Goal: Task Accomplishment & Management: Manage account settings

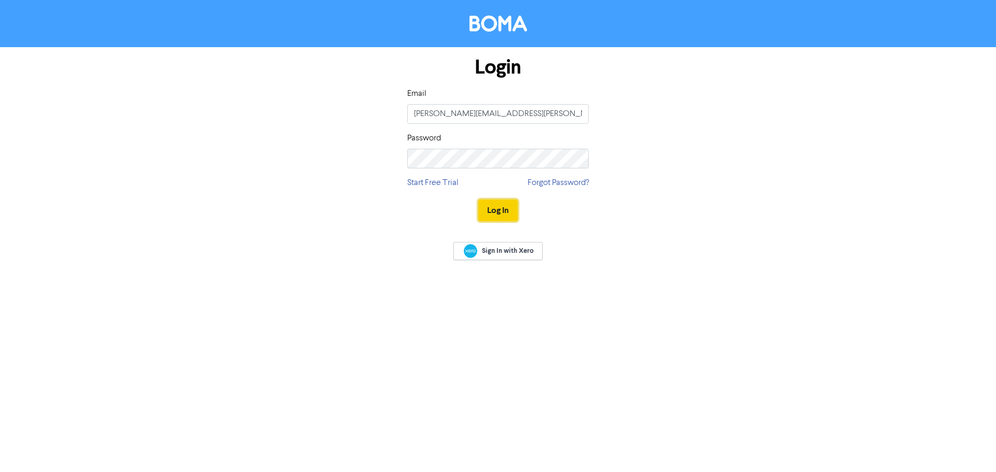
click at [499, 212] on button "Log In" at bounding box center [497, 211] width 39 height 22
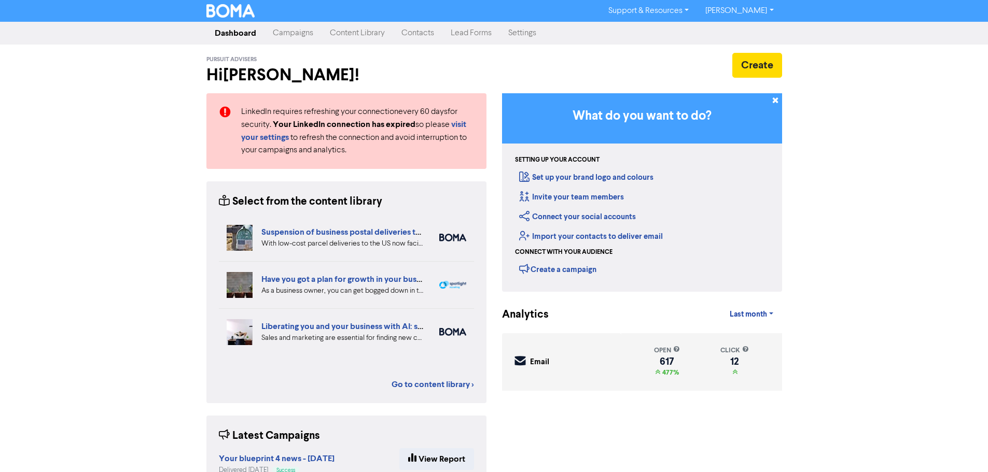
click at [420, 31] on link "Contacts" at bounding box center [417, 33] width 49 height 21
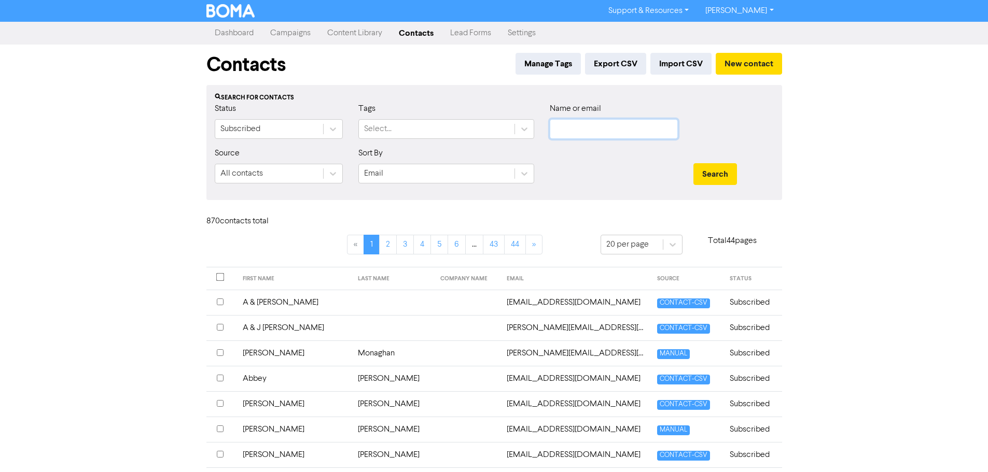
click at [639, 134] on input "text" at bounding box center [614, 129] width 128 height 20
type input "[PERSON_NAME]"
click at [693, 163] on button "Search" at bounding box center [715, 174] width 44 height 22
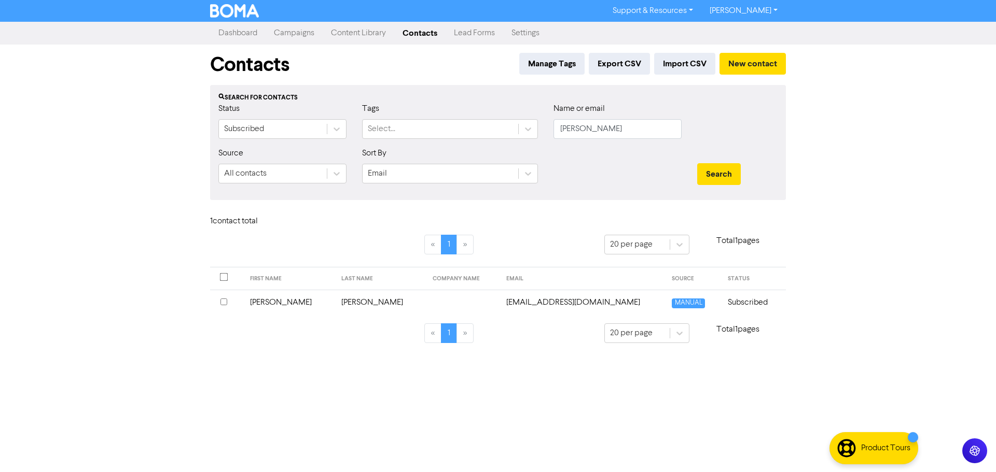
click at [428, 310] on td at bounding box center [462, 302] width 73 height 25
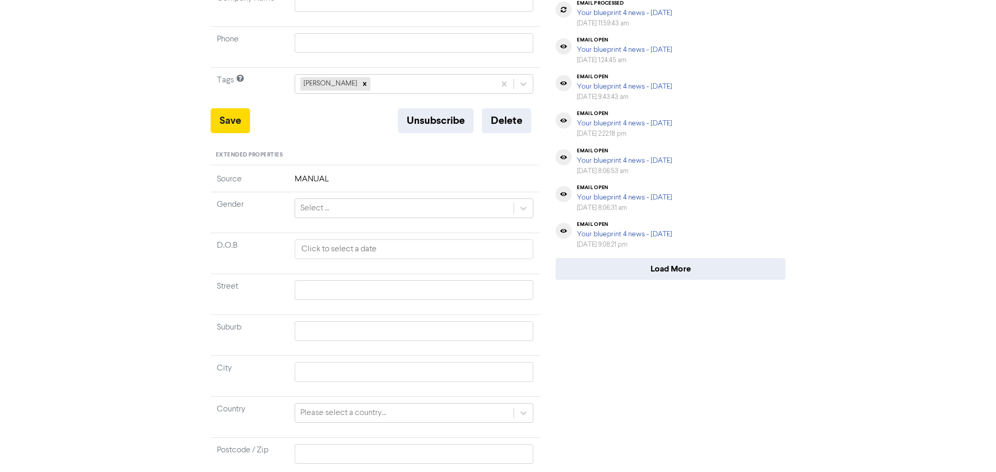
scroll to position [292, 0]
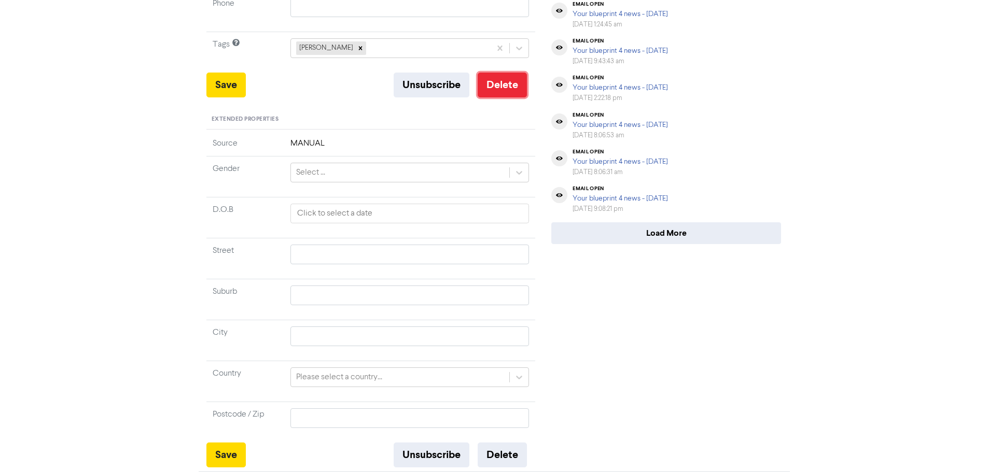
click at [498, 87] on button "Delete" at bounding box center [502, 85] width 49 height 25
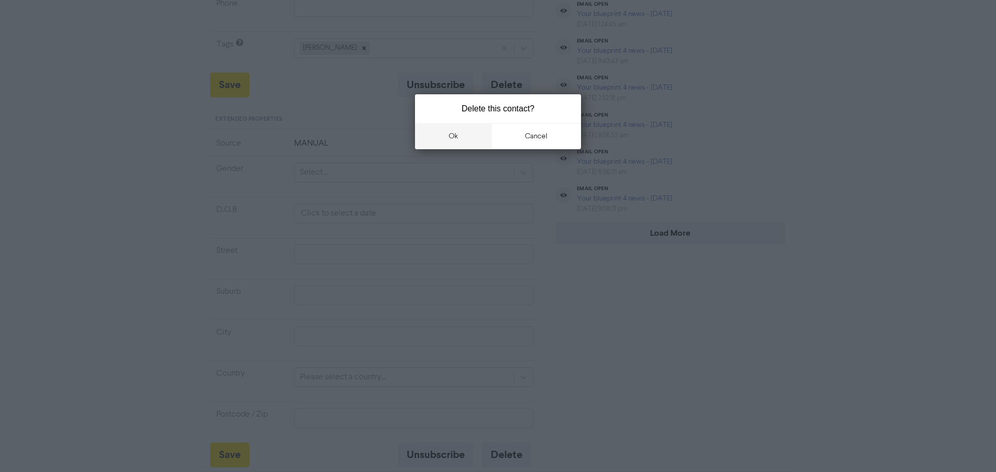
click at [458, 136] on button "ok" at bounding box center [453, 136] width 77 height 26
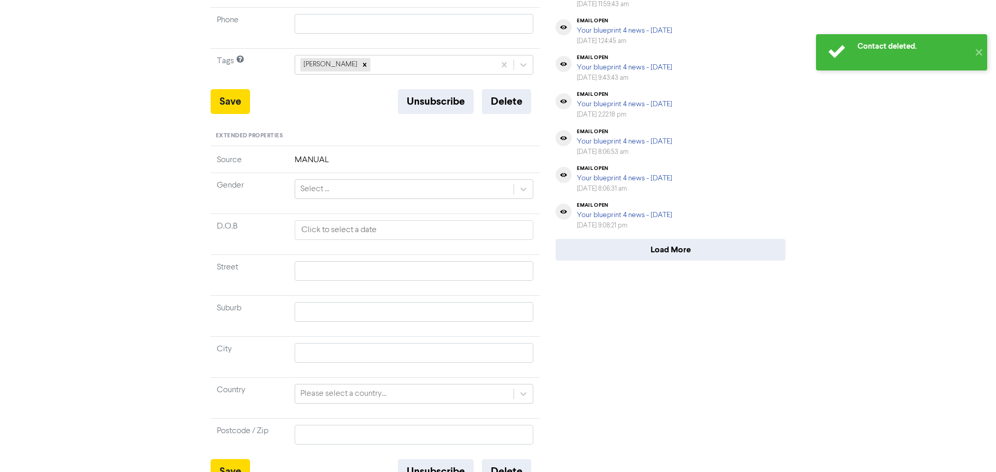
scroll to position [0, 0]
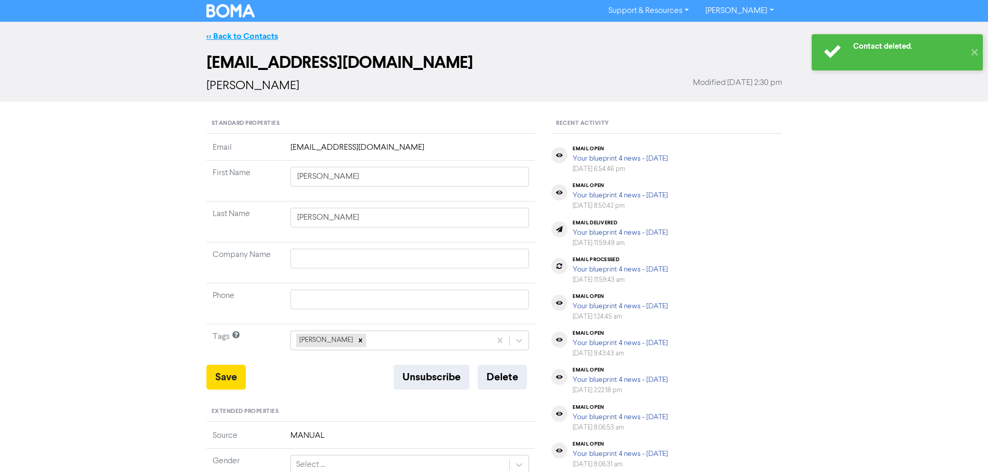
click at [249, 35] on link "<< Back to Contacts" at bounding box center [242, 36] width 72 height 10
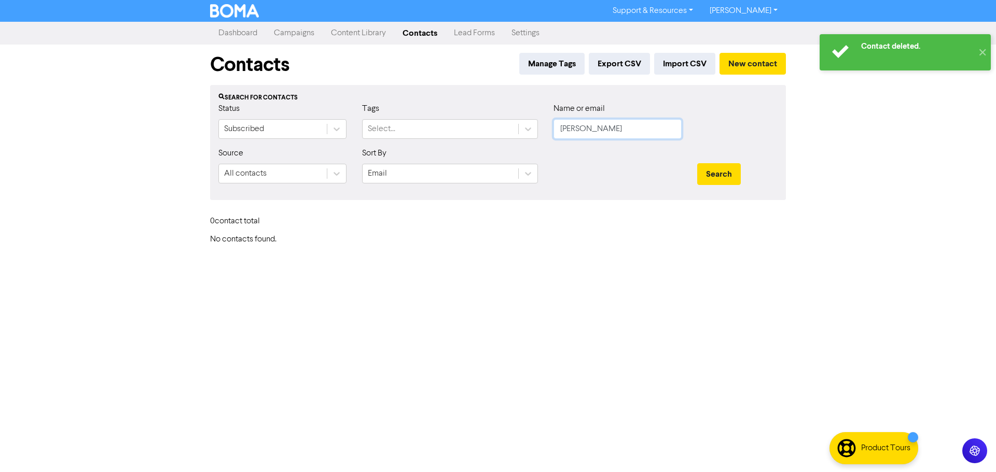
drag, startPoint x: 646, startPoint y: 136, endPoint x: 621, endPoint y: 131, distance: 25.9
click at [644, 134] on input "[PERSON_NAME]" at bounding box center [617, 129] width 128 height 20
click at [621, 131] on input "[PERSON_NAME]" at bounding box center [617, 129] width 128 height 20
click at [697, 163] on button "Search" at bounding box center [719, 174] width 44 height 22
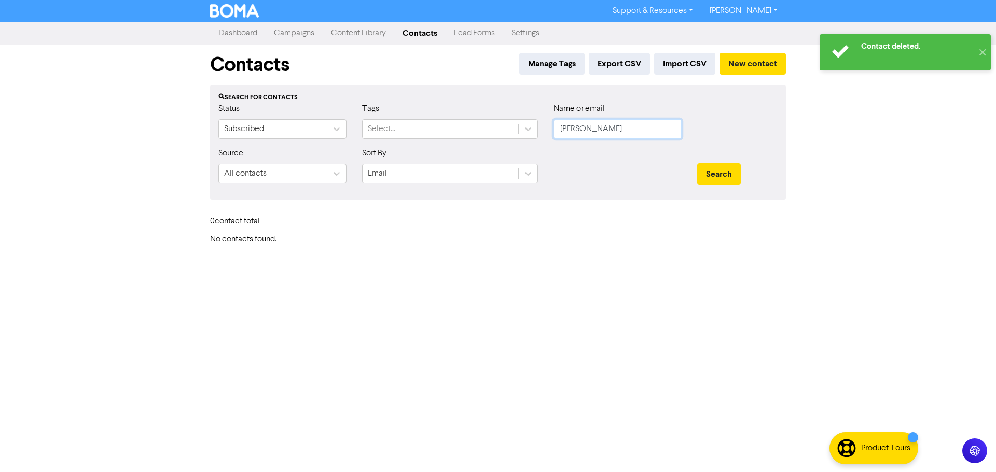
click at [697, 163] on button "Search" at bounding box center [719, 174] width 44 height 22
